Goal: Information Seeking & Learning: Find specific fact

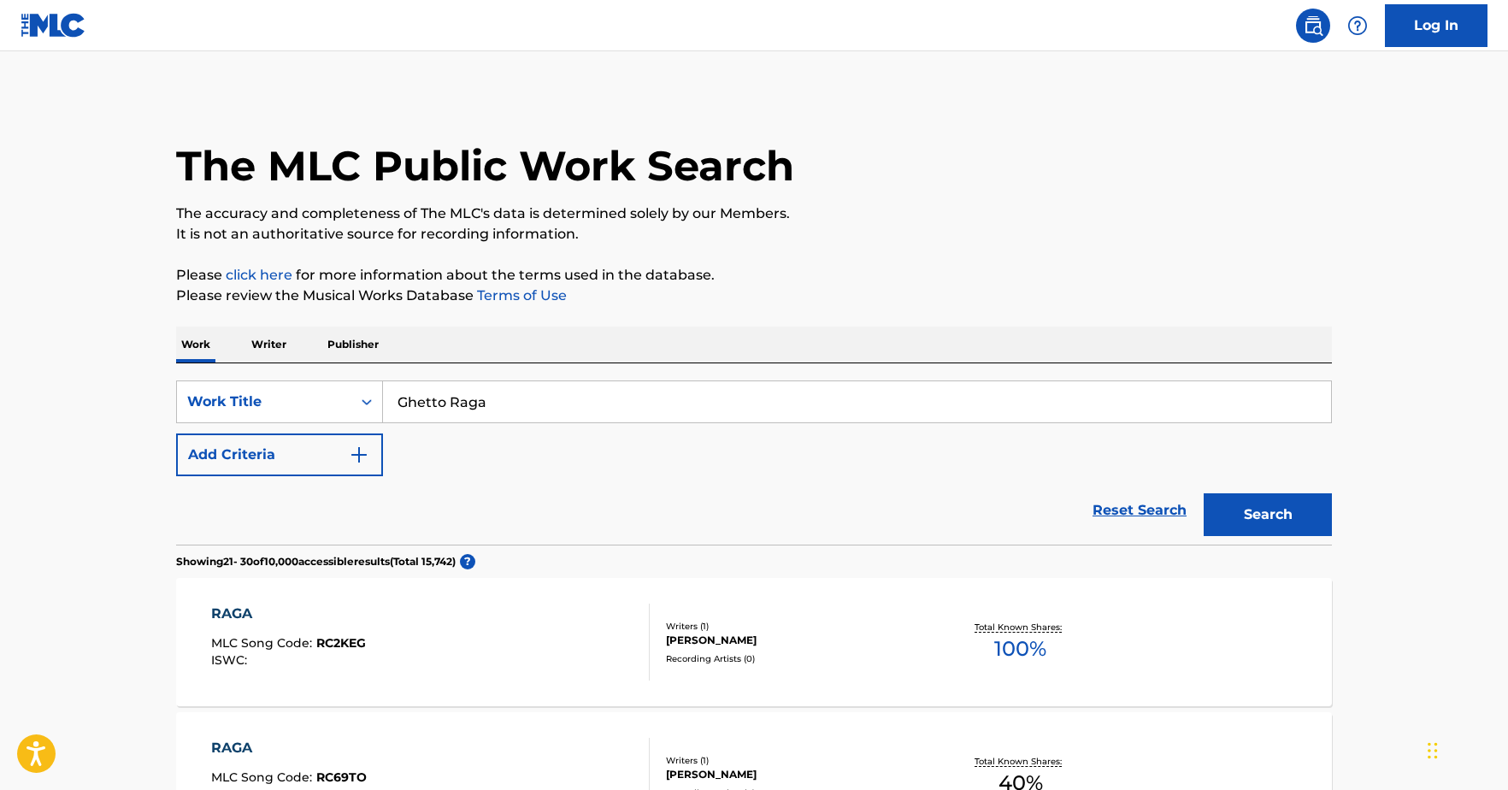
drag, startPoint x: 531, startPoint y: 410, endPoint x: 304, endPoint y: 364, distance: 231.2
click at [319, 371] on div "SearchWithCriteria7e1b77e5-2538-4447-9f3a-2c83f4964fb9 Work Title Ghetto Raga A…" at bounding box center [754, 453] width 1156 height 181
type input "fleance"
click at [1204, 493] on button "Search" at bounding box center [1268, 514] width 128 height 43
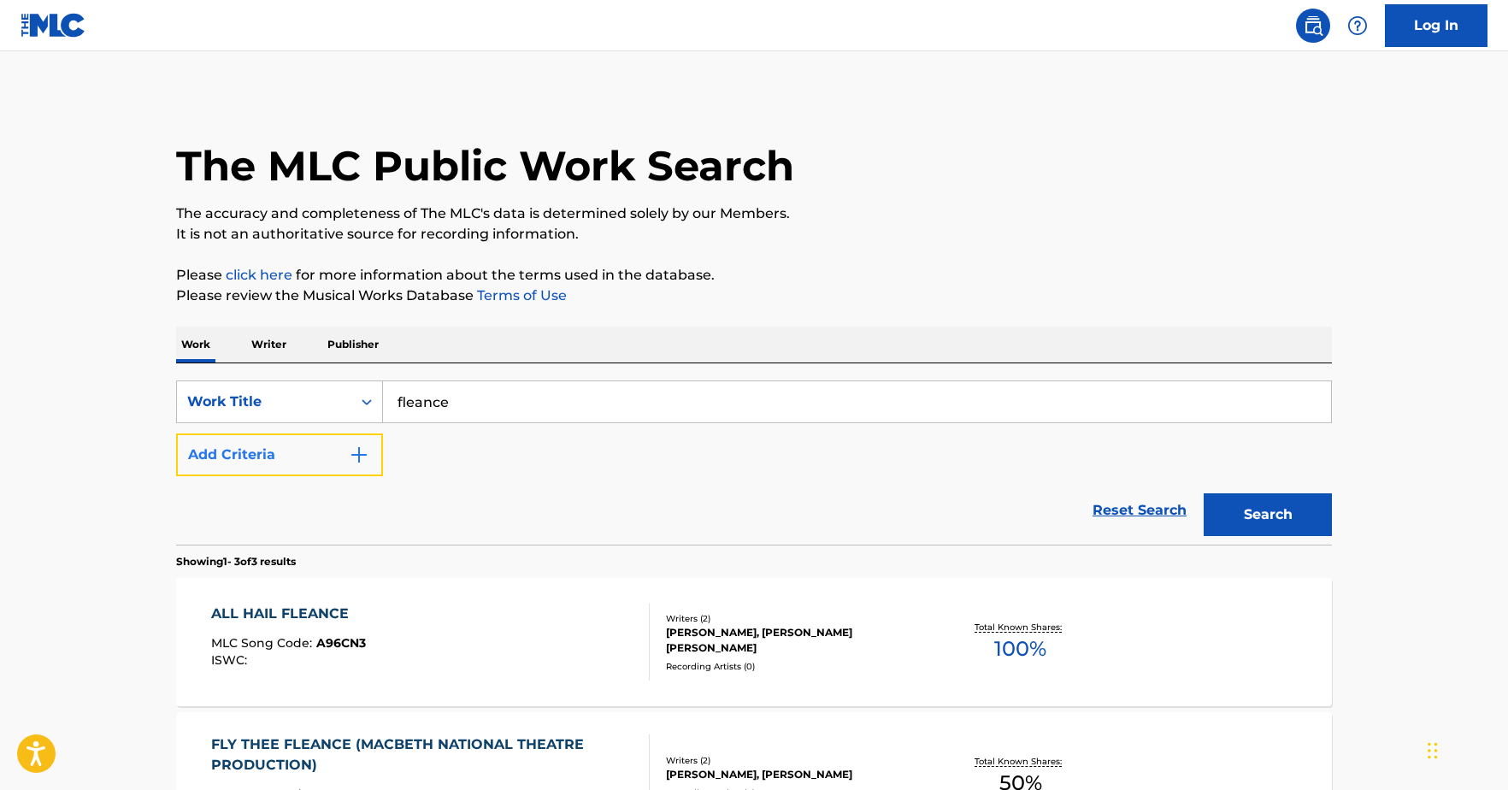
click at [269, 461] on button "Add Criteria" at bounding box center [279, 454] width 207 height 43
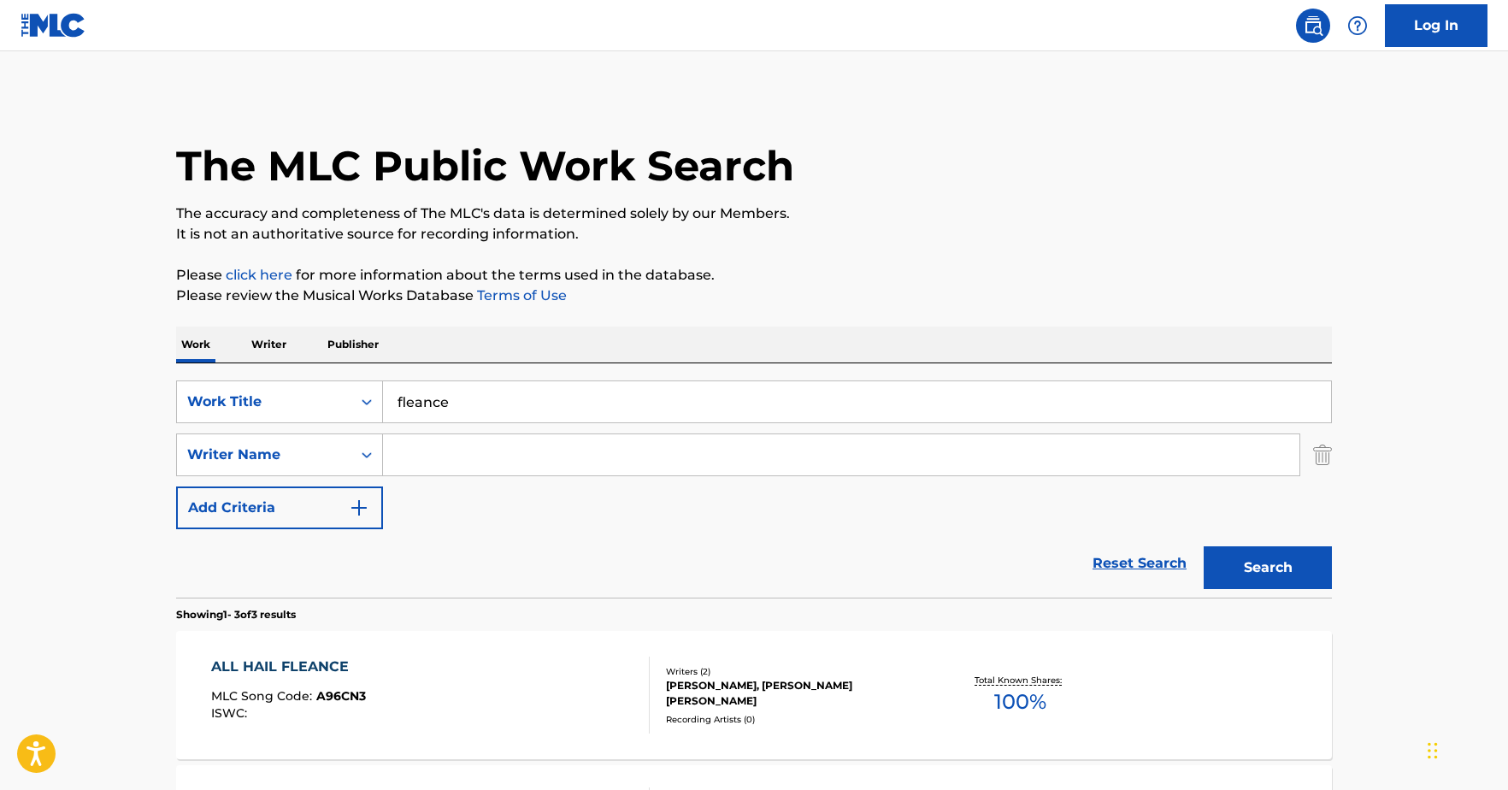
click at [436, 460] on input "Search Form" at bounding box center [841, 454] width 917 height 41
click at [1204, 546] on button "Search" at bounding box center [1268, 567] width 128 height 43
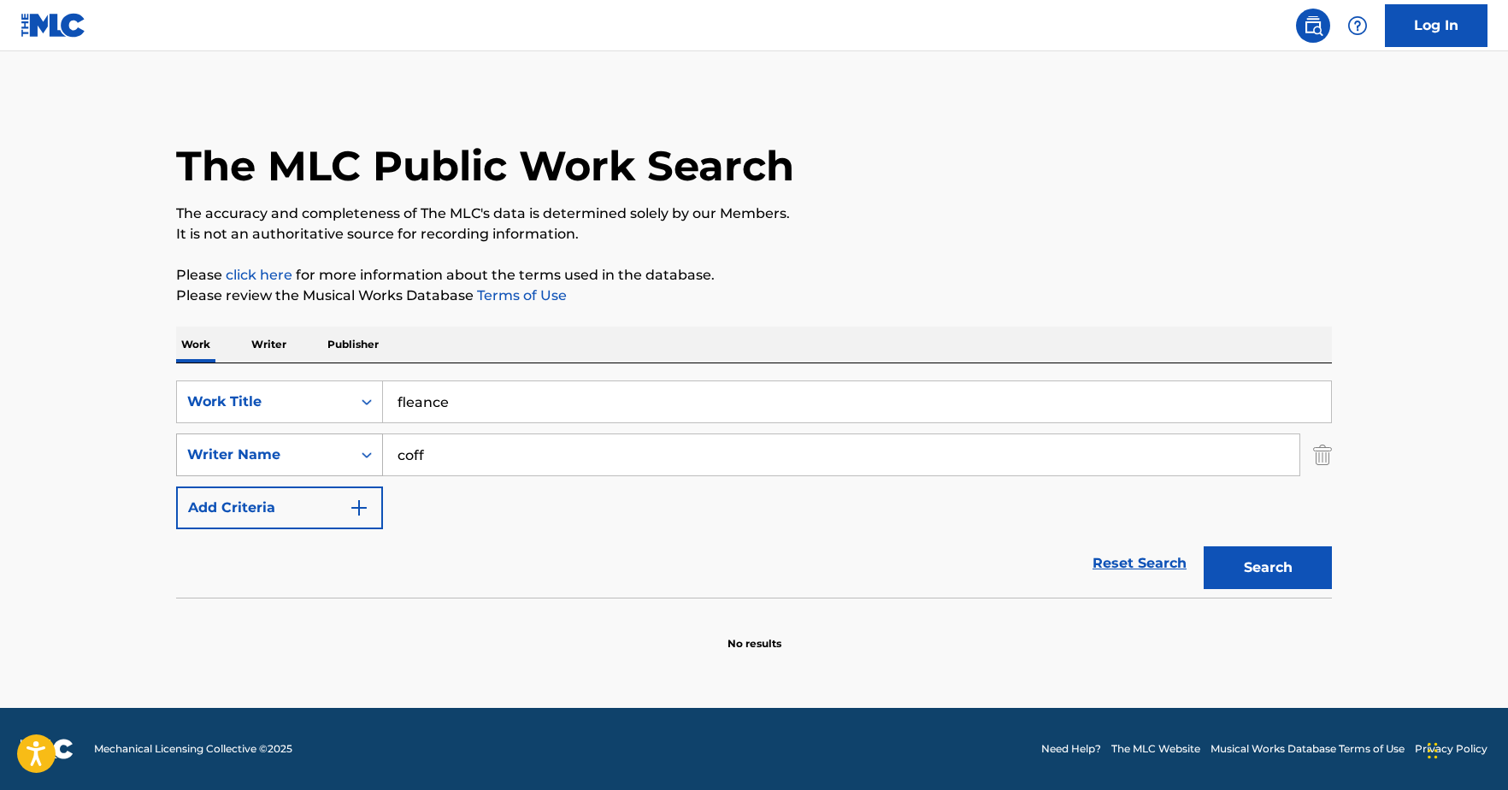
drag, startPoint x: 436, startPoint y: 460, endPoint x: 352, endPoint y: 457, distance: 83.8
click at [352, 457] on div "SearchWithCriteria93adecad-aef8-4337-ac71-cc9c83fa4a88 Writer Name coff" at bounding box center [754, 454] width 1156 height 43
type input "[PERSON_NAME]"
click at [1204, 546] on button "Search" at bounding box center [1268, 567] width 128 height 43
drag, startPoint x: 466, startPoint y: 470, endPoint x: 354, endPoint y: 441, distance: 115.7
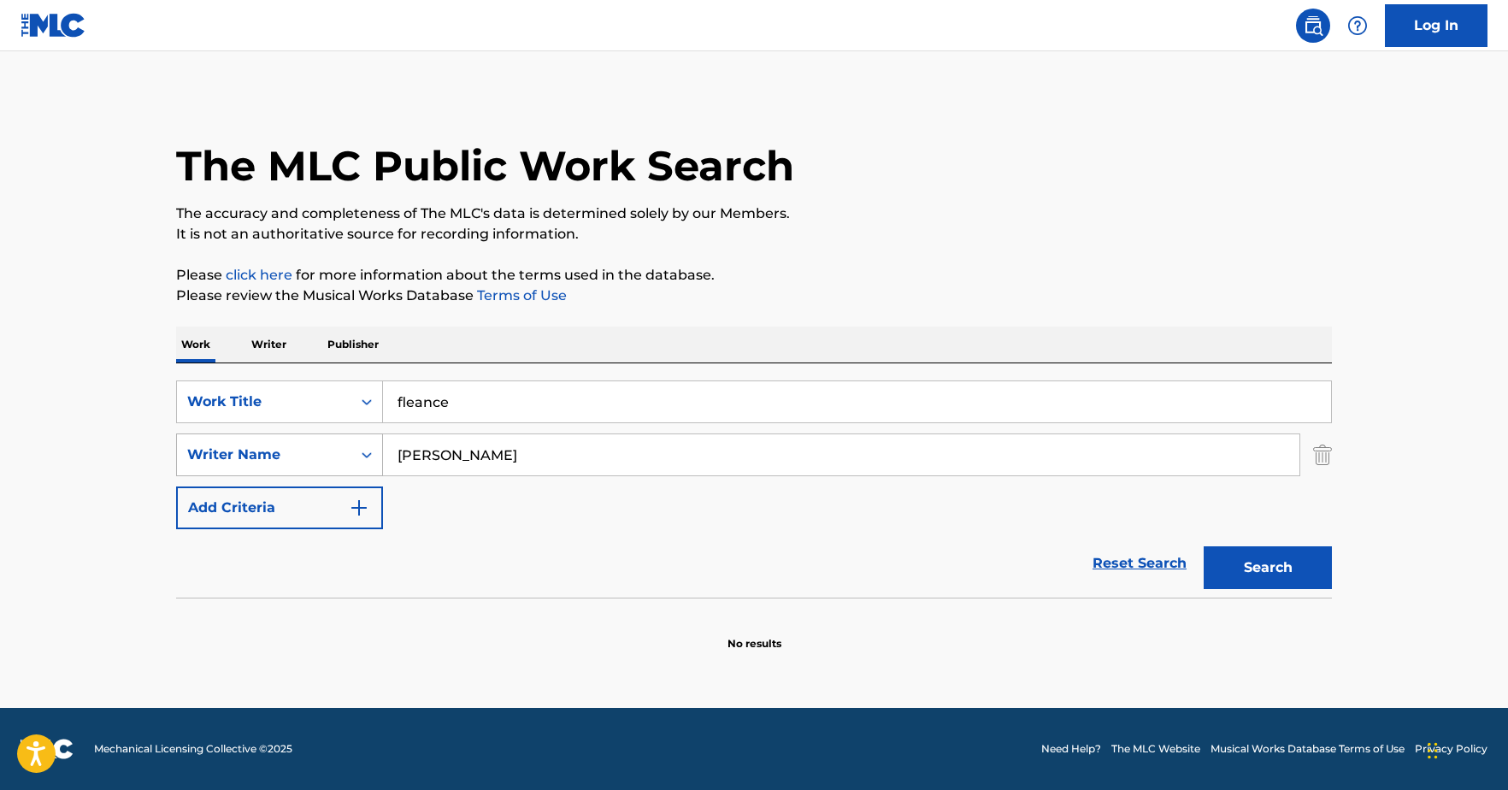
click at [354, 441] on div "SearchWithCriteria93adecad-aef8-4337-ac71-cc9c83fa4a88 Writer Name [PERSON_NAME]" at bounding box center [754, 454] width 1156 height 43
